Goal: Task Accomplishment & Management: Manage account settings

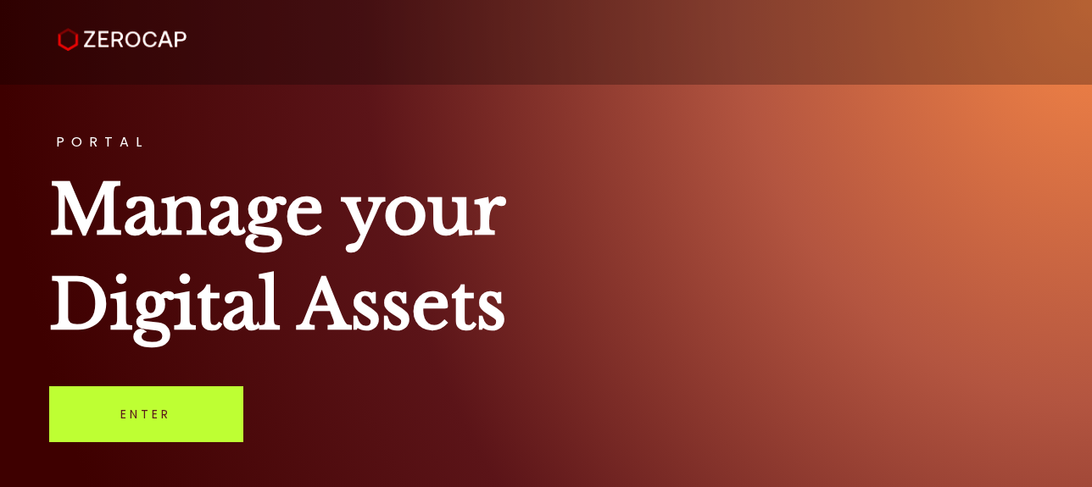
click at [166, 394] on link "Enter" at bounding box center [146, 414] width 194 height 56
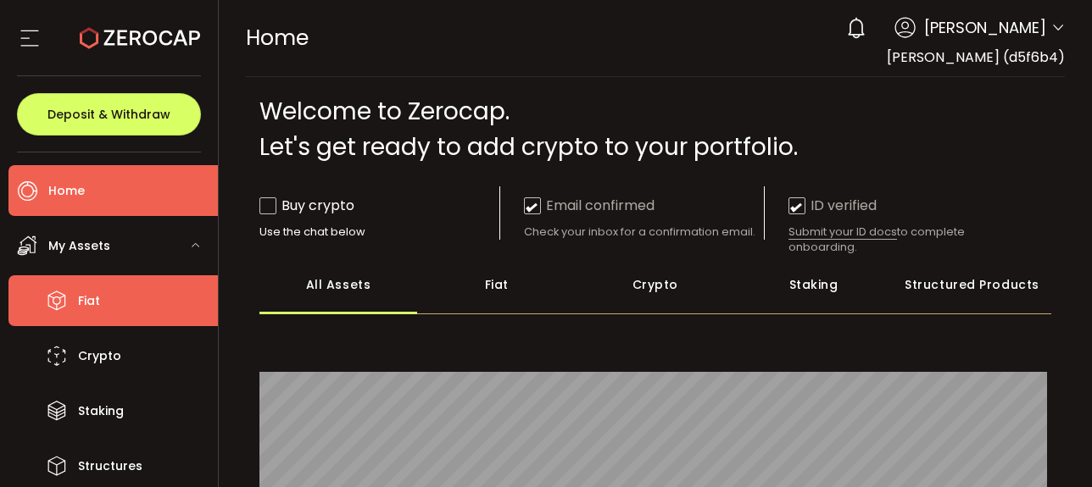
click at [99, 305] on span "Fiat" at bounding box center [89, 301] width 22 height 25
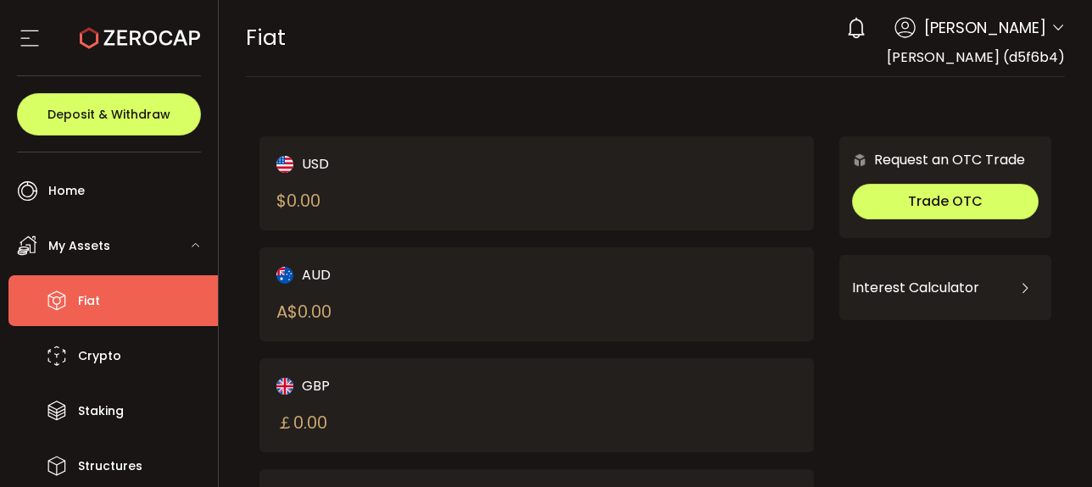
click at [436, 308] on div "AUD A$ 0.00" at bounding box center [393, 294] width 234 height 60
